Goal: Check status: Check status

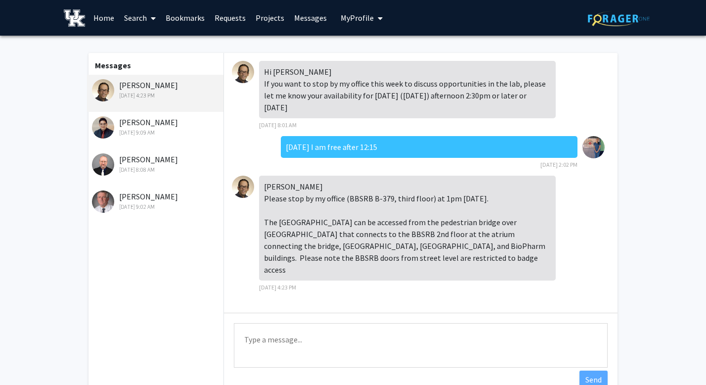
click at [235, 18] on link "Requests" at bounding box center [230, 17] width 41 height 35
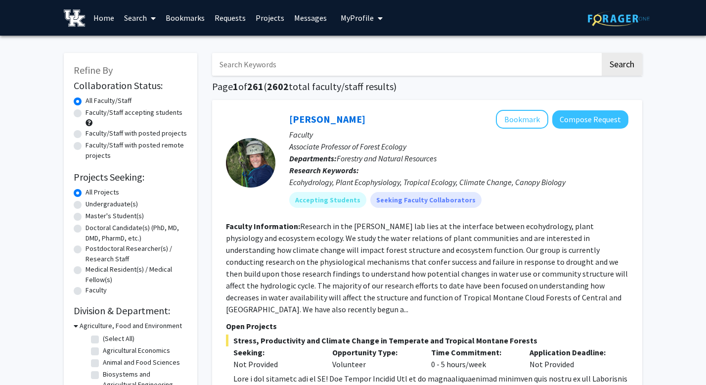
click at [228, 18] on link "Requests" at bounding box center [230, 17] width 41 height 35
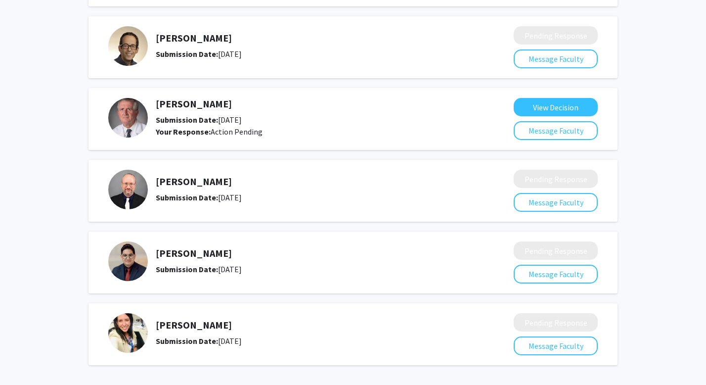
scroll to position [207, 0]
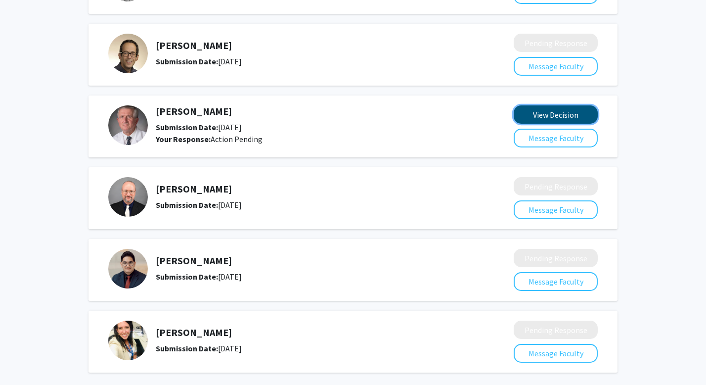
click at [567, 116] on button "View Decision" at bounding box center [556, 114] width 84 height 18
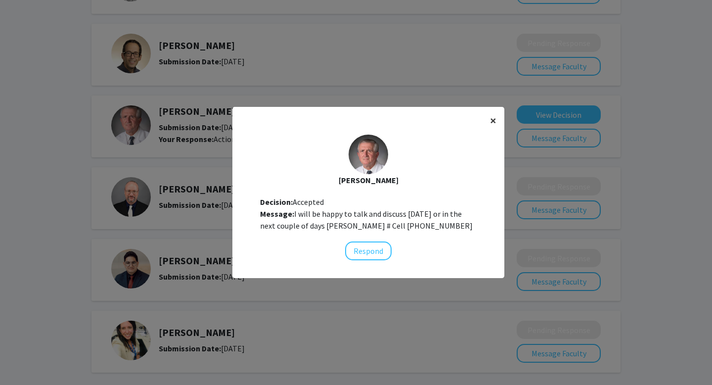
click at [493, 123] on span "×" at bounding box center [493, 120] width 6 height 15
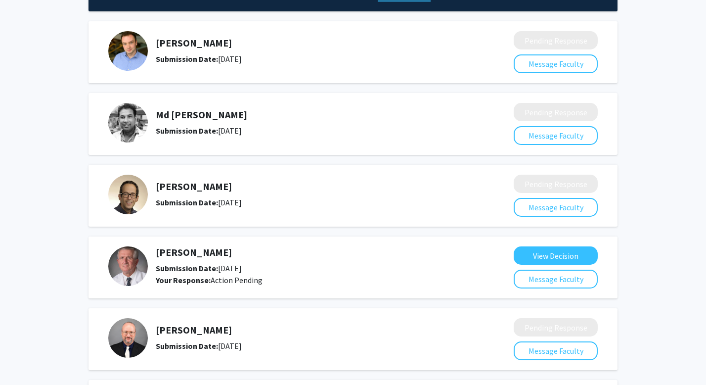
scroll to position [0, 0]
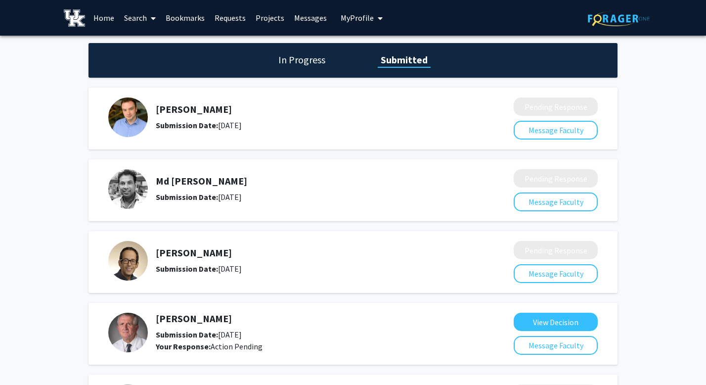
click at [229, 17] on link "Requests" at bounding box center [230, 17] width 41 height 35
click at [302, 16] on link "Messages" at bounding box center [310, 17] width 43 height 35
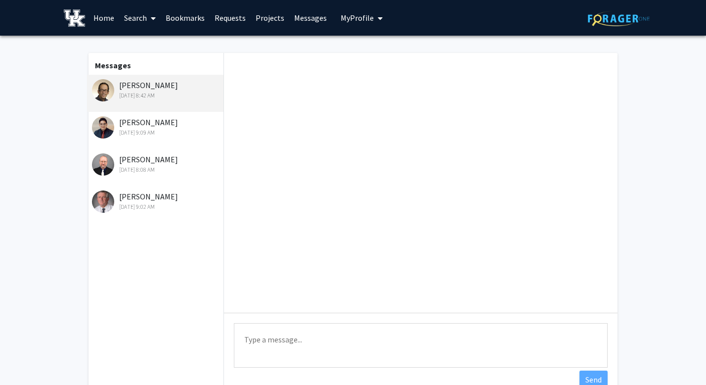
scroll to position [33, 0]
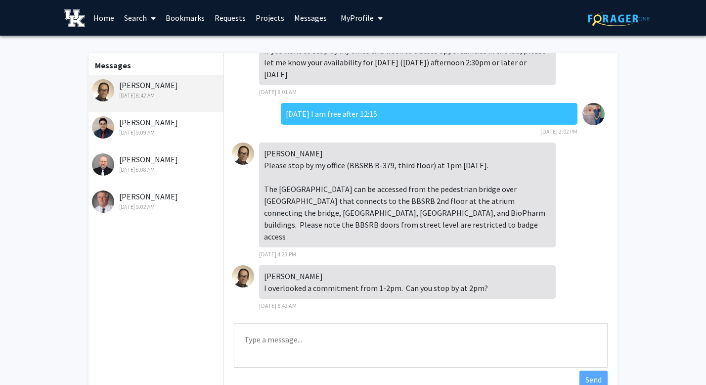
click at [156, 136] on div "[DATE] 9:09 AM" at bounding box center [156, 132] width 129 height 9
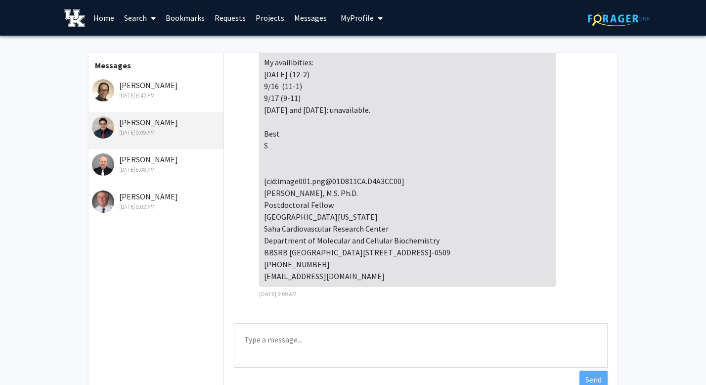
scroll to position [0, 0]
